Goal: Task Accomplishment & Management: Use online tool/utility

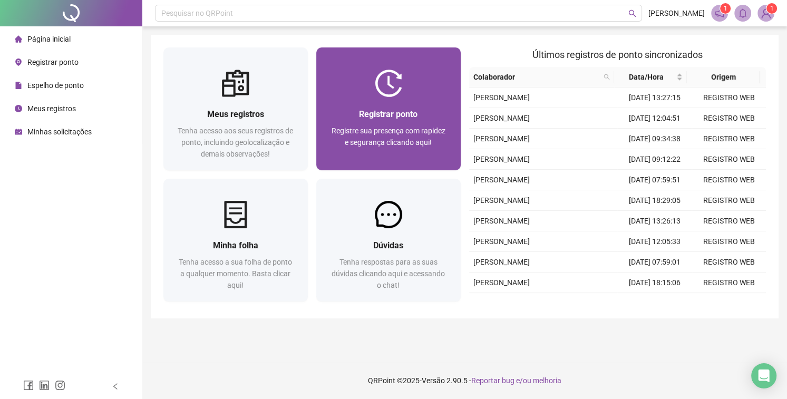
click at [384, 117] on span "Registrar ponto" at bounding box center [388, 114] width 58 height 10
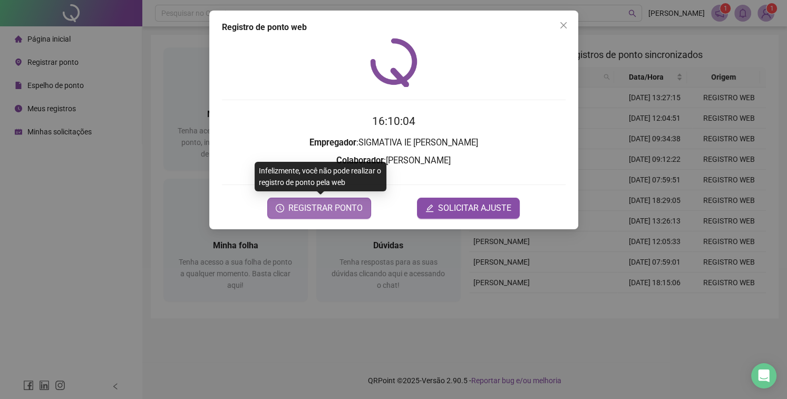
click at [316, 211] on span "REGISTRAR PONTO" at bounding box center [325, 208] width 74 height 13
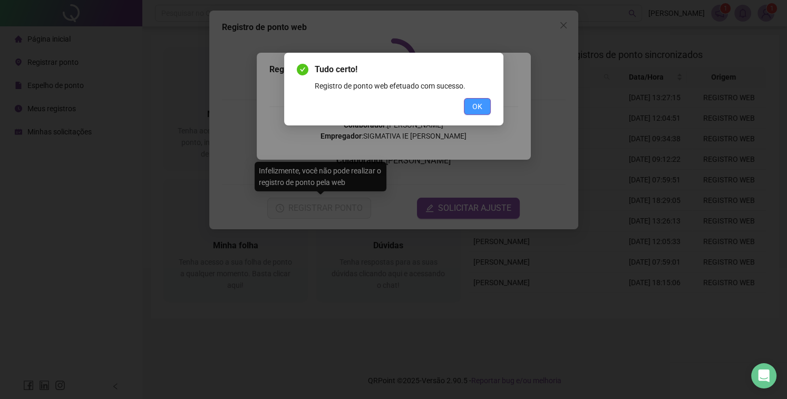
click at [486, 110] on button "OK" at bounding box center [477, 106] width 27 height 17
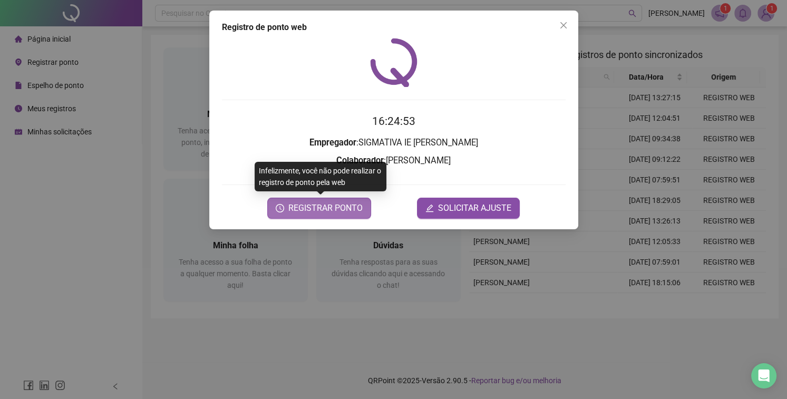
click at [336, 208] on span "REGISTRAR PONTO" at bounding box center [325, 208] width 74 height 13
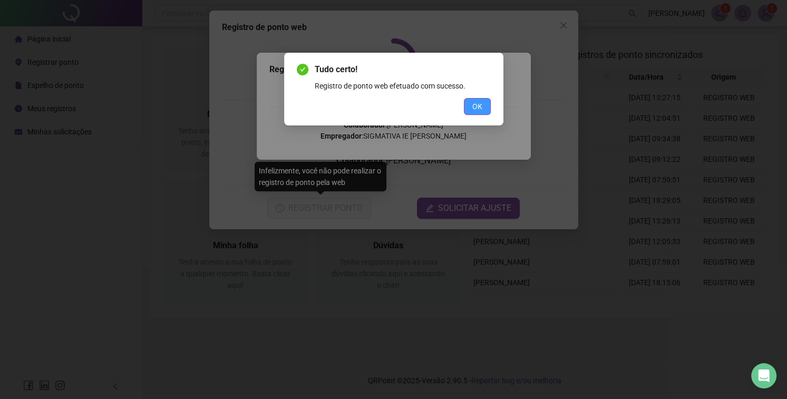
click at [483, 107] on button "OK" at bounding box center [477, 106] width 27 height 17
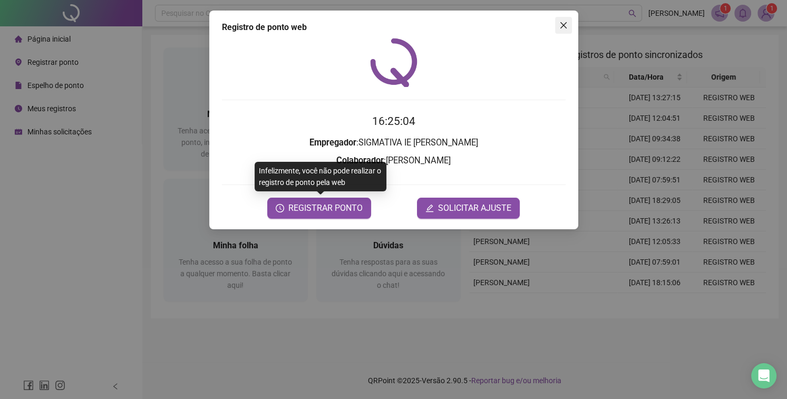
click at [562, 27] on icon "close" at bounding box center [563, 25] width 8 height 8
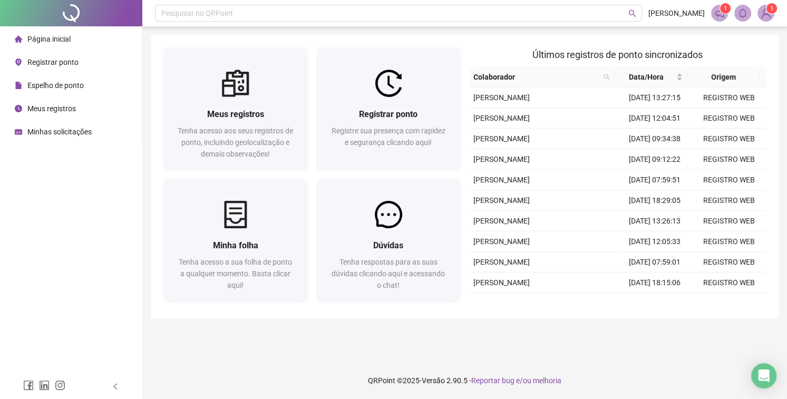
click at [55, 44] on div "Página inicial" at bounding box center [43, 38] width 56 height 21
